Goal: Check status: Check status

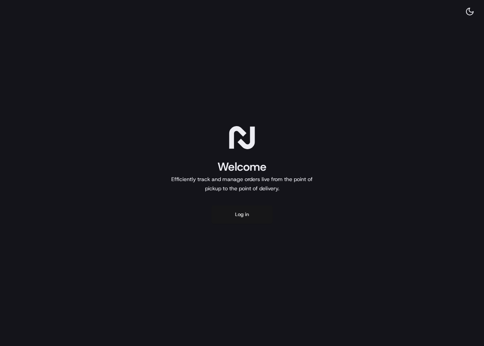
click at [247, 213] on button "Log in" at bounding box center [242, 214] width 62 height 18
